Goal: Information Seeking & Learning: Learn about a topic

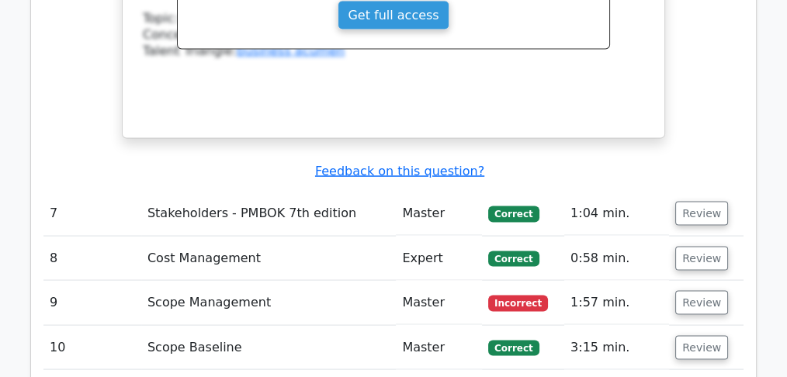
scroll to position [3104, 0]
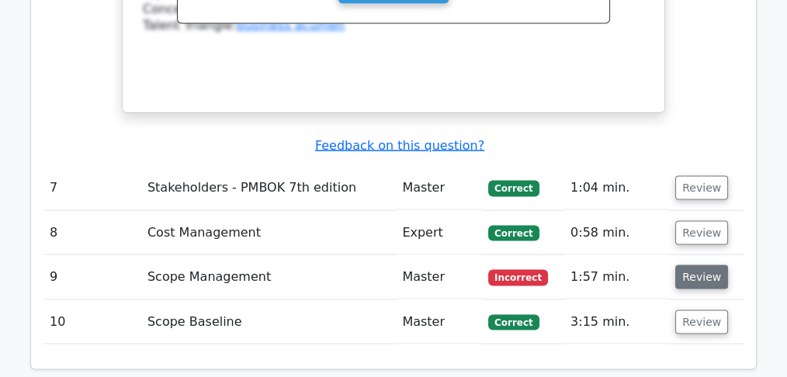
click at [713, 265] on button "Review" at bounding box center [701, 277] width 53 height 24
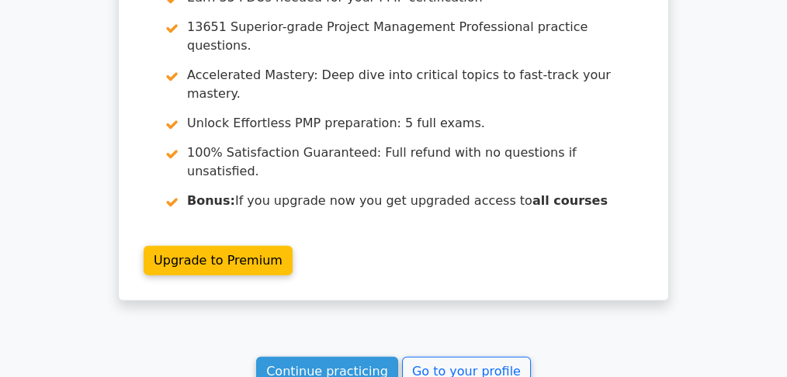
scroll to position [4500, 0]
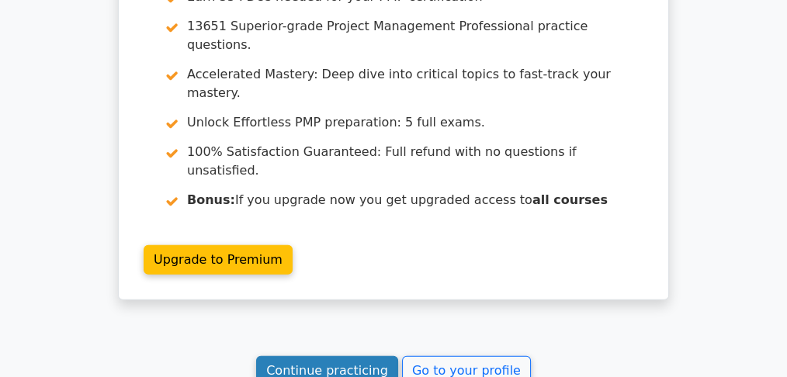
click at [379, 356] on link "Continue practicing" at bounding box center [327, 370] width 142 height 29
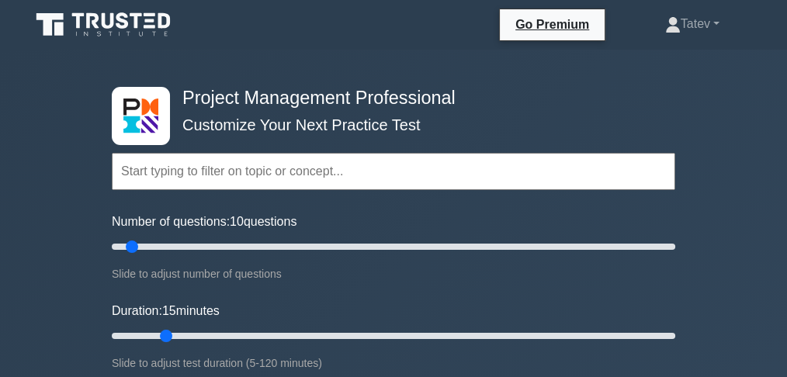
drag, startPoint x: 142, startPoint y: 331, endPoint x: 157, endPoint y: 331, distance: 14.7
type input "15"
click at [157, 331] on input "Duration: 15 minutes" at bounding box center [393, 336] width 563 height 19
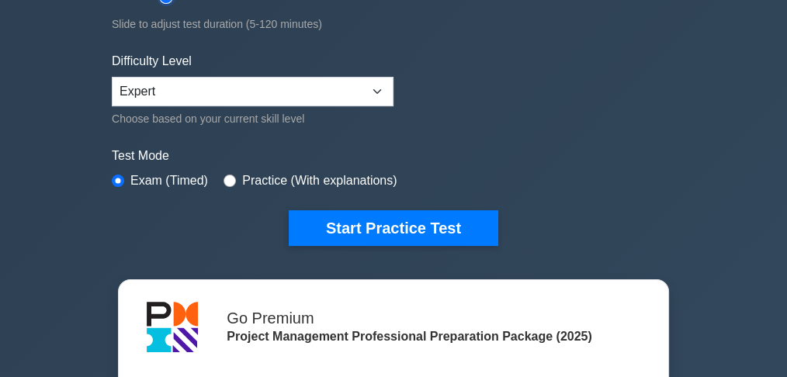
scroll to position [362, 0]
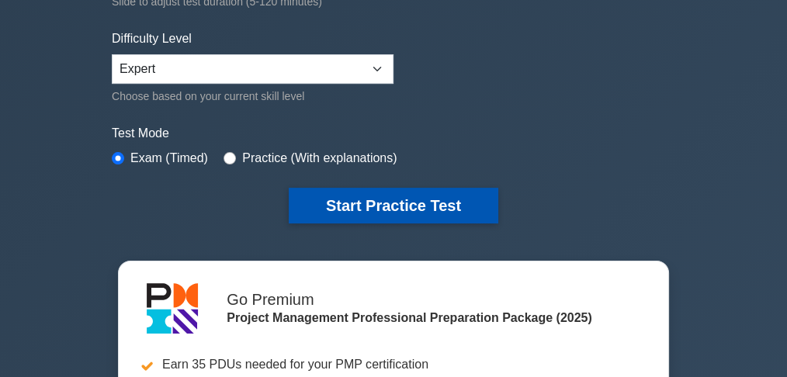
click at [374, 195] on button "Start Practice Test" at bounding box center [394, 206] width 210 height 36
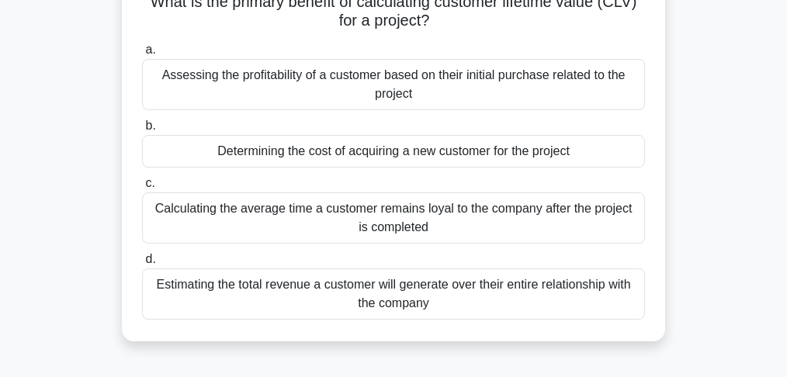
scroll to position [155, 0]
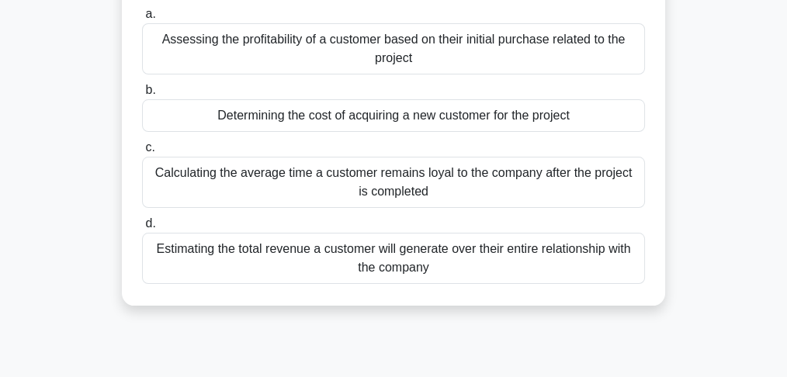
click at [458, 272] on div "Estimating the total revenue a customer will generate over their entire relatio…" at bounding box center [393, 258] width 503 height 51
click at [142, 229] on input "d. Estimating the total revenue a customer will generate over their entire rela…" at bounding box center [142, 224] width 0 height 10
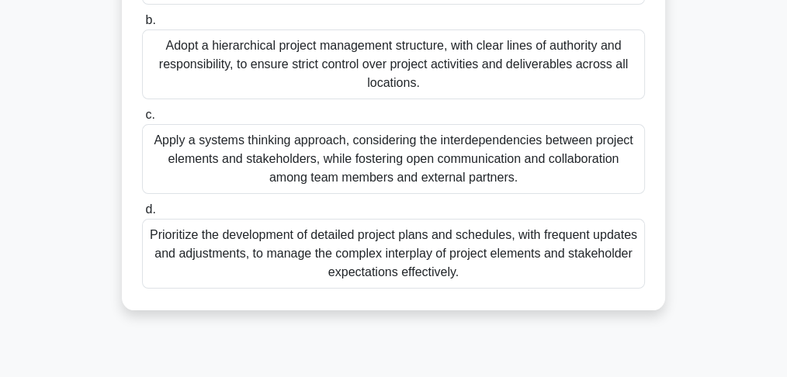
scroll to position [414, 0]
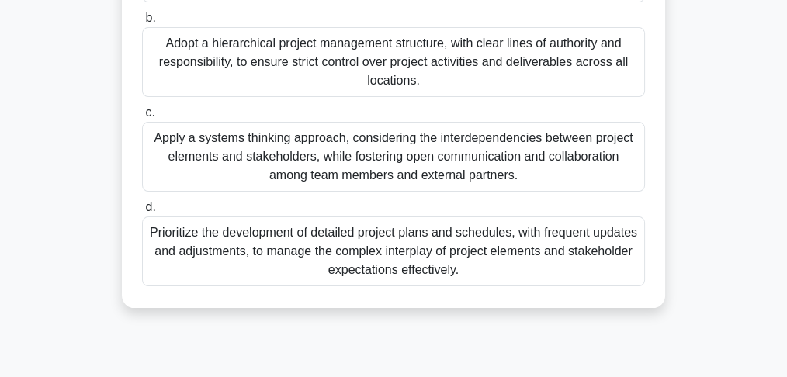
click at [477, 192] on div "Apply a systems thinking approach, considering the interdependencies between pr…" at bounding box center [393, 157] width 503 height 70
click at [142, 118] on input "c. Apply a systems thinking approach, considering the interdependencies between…" at bounding box center [142, 113] width 0 height 10
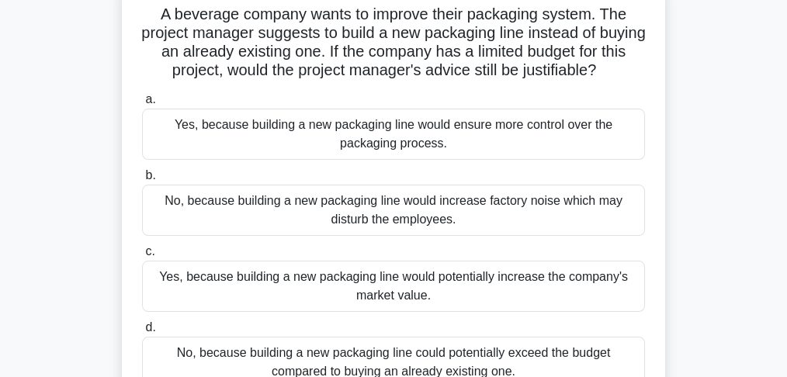
scroll to position [103, 0]
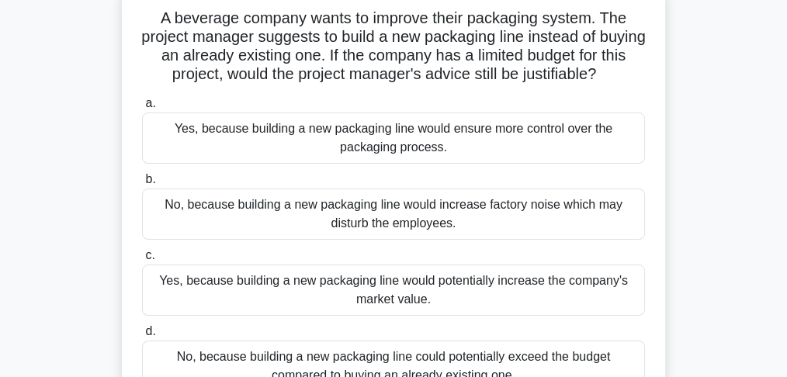
click at [459, 303] on div "Yes, because building a new packaging line would potentially increase the compa…" at bounding box center [393, 290] width 503 height 51
click at [142, 261] on input "c. Yes, because building a new packaging line would potentially increase the co…" at bounding box center [142, 256] width 0 height 10
